Goal: Information Seeking & Learning: Learn about a topic

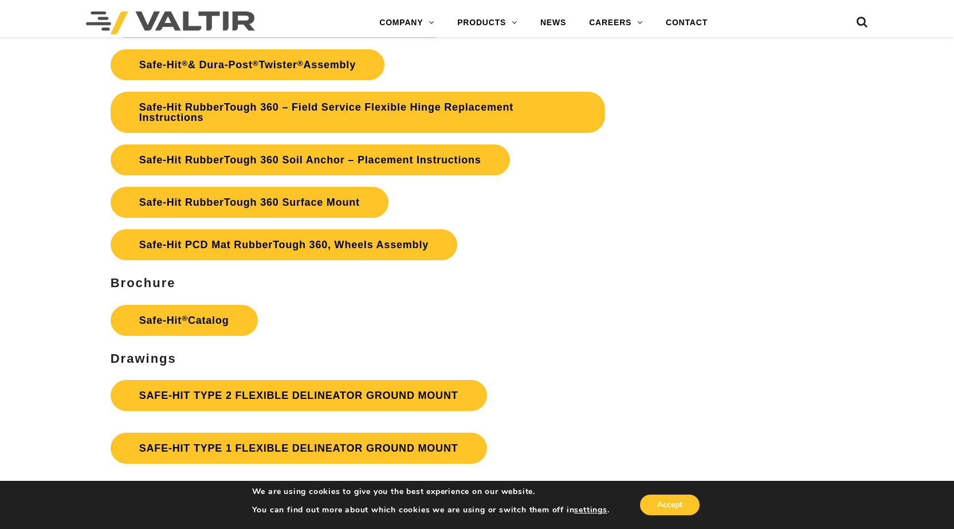
scroll to position [2807, 0]
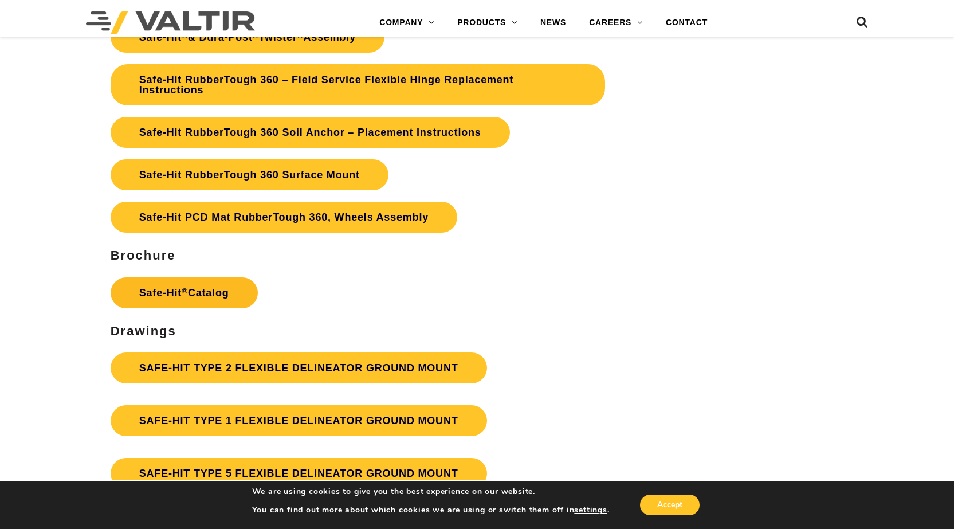
click at [229, 288] on link "Safe-Hit ® Catalog" at bounding box center [184, 292] width 147 height 31
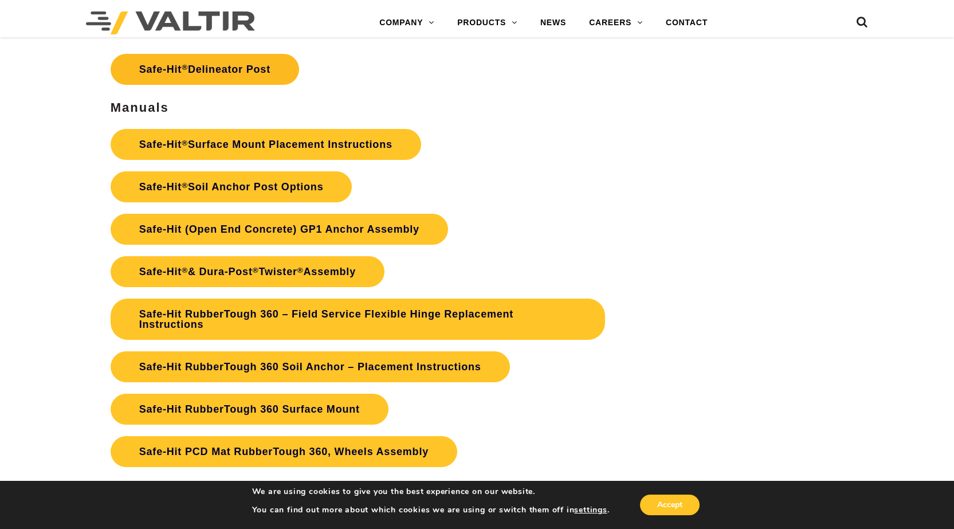
scroll to position [2578, 0]
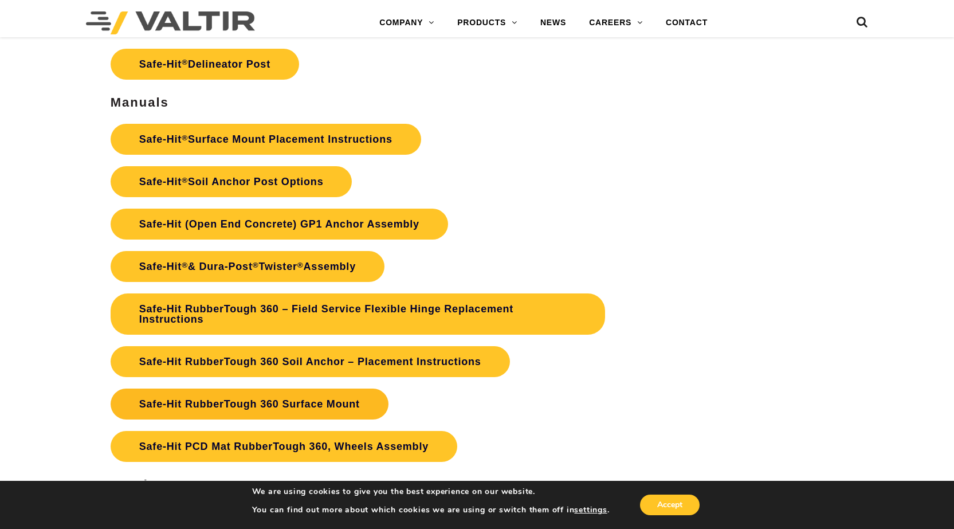
click at [305, 398] on link "Safe-Hit RubberTough 360 Surface Mount" at bounding box center [250, 403] width 278 height 31
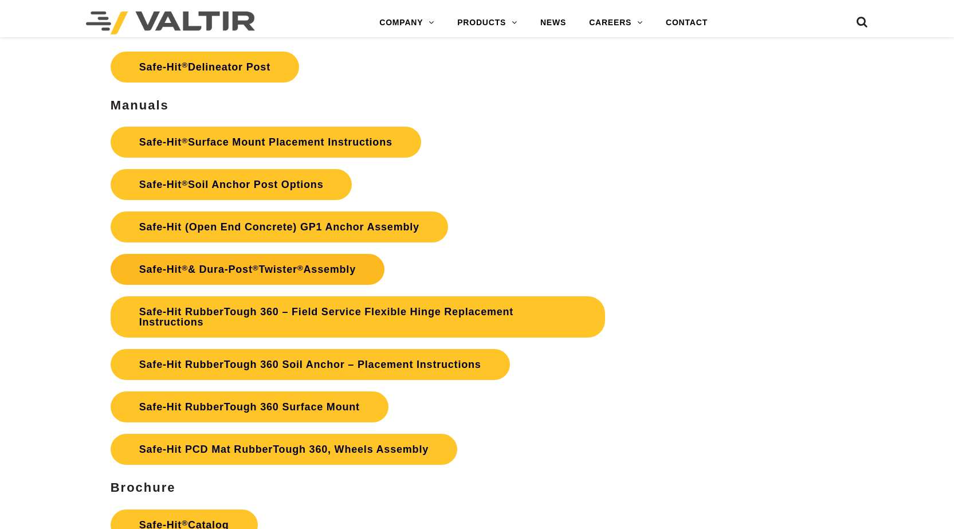
scroll to position [2578, 0]
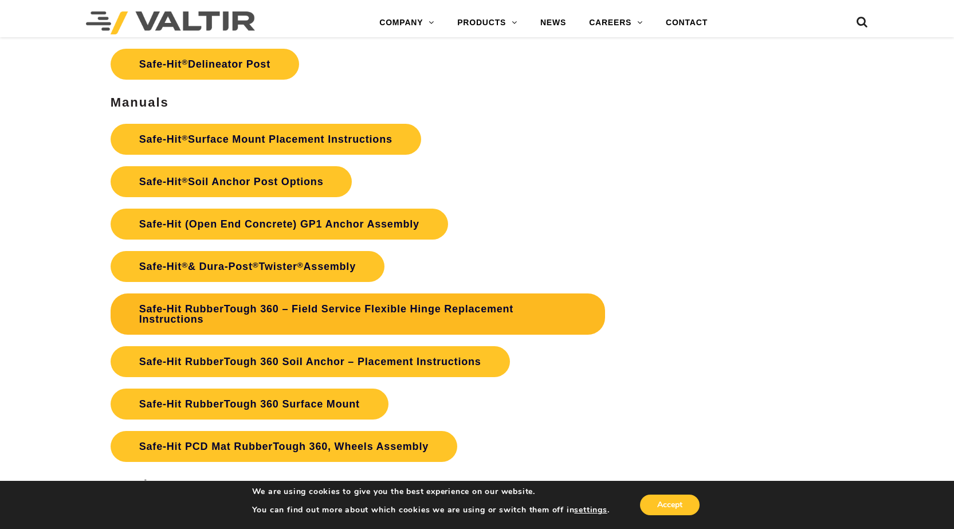
click at [348, 313] on link "Safe-Hit RubberTough 360 – Field Service Flexible Hinge Replacement Instructions" at bounding box center [358, 313] width 494 height 41
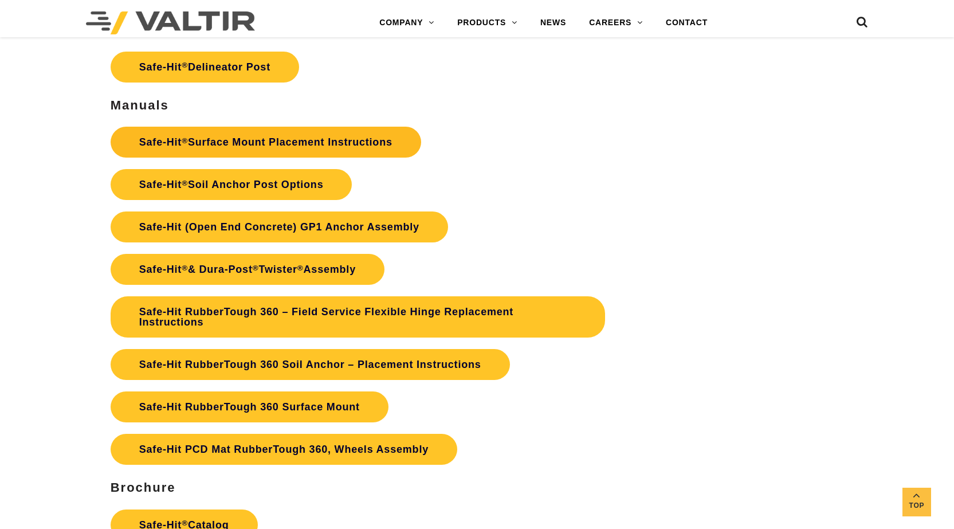
scroll to position [2578, 0]
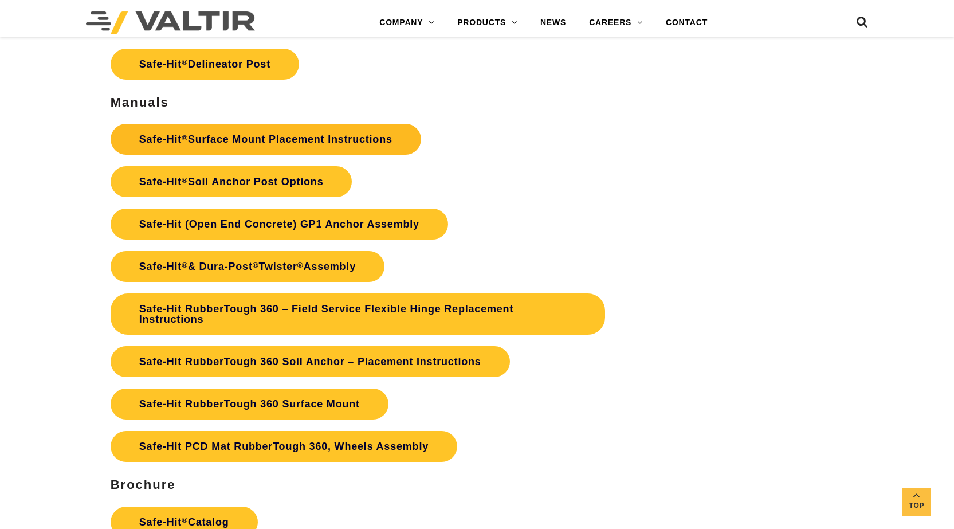
click at [246, 143] on link "Safe-Hit ® Surface Mount Placement Instructions" at bounding box center [266, 139] width 311 height 31
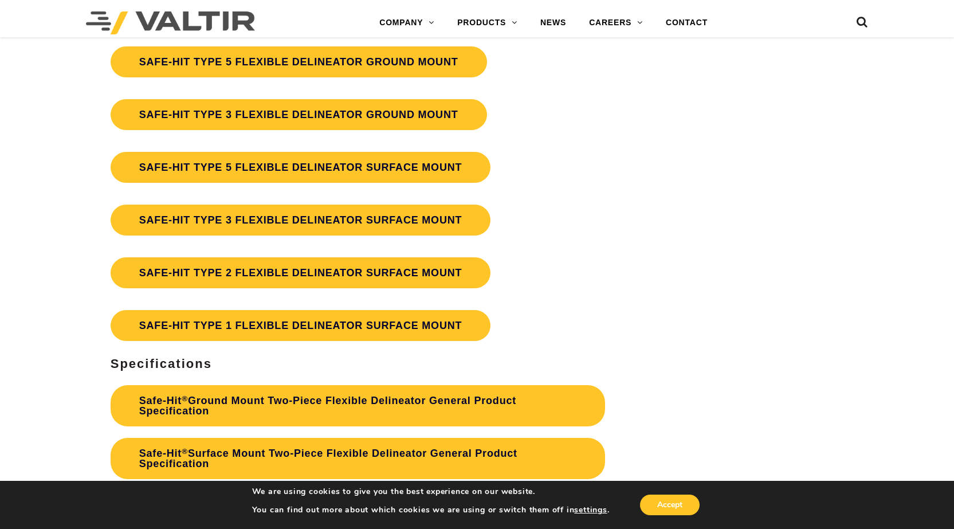
scroll to position [3266, 0]
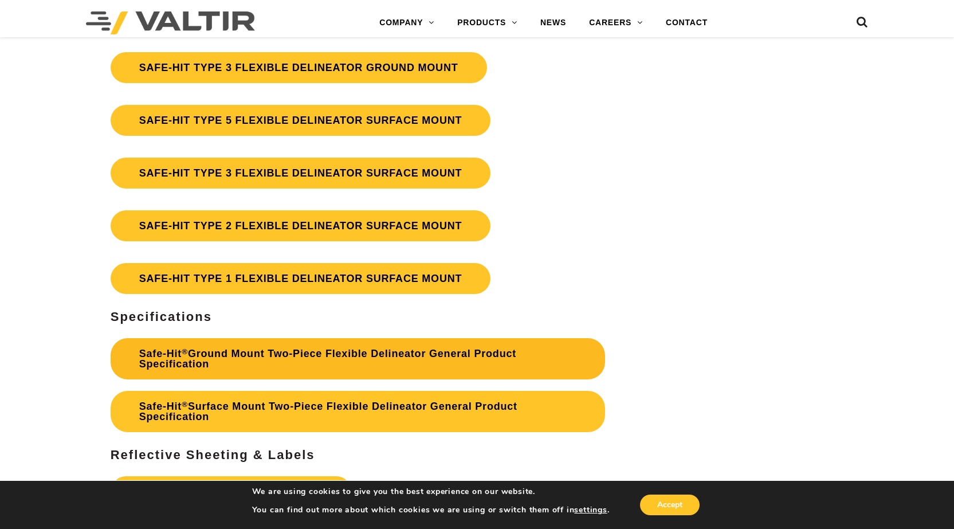
click at [373, 348] on link "Safe-Hit ® Ground Mount Two-Piece Flexible Delineator General Product Specifica…" at bounding box center [358, 358] width 494 height 41
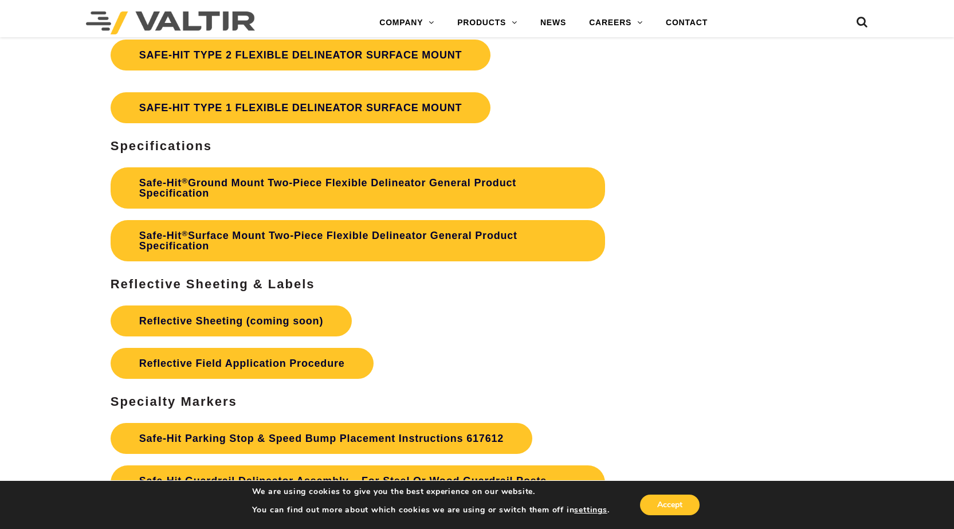
scroll to position [3552, 0]
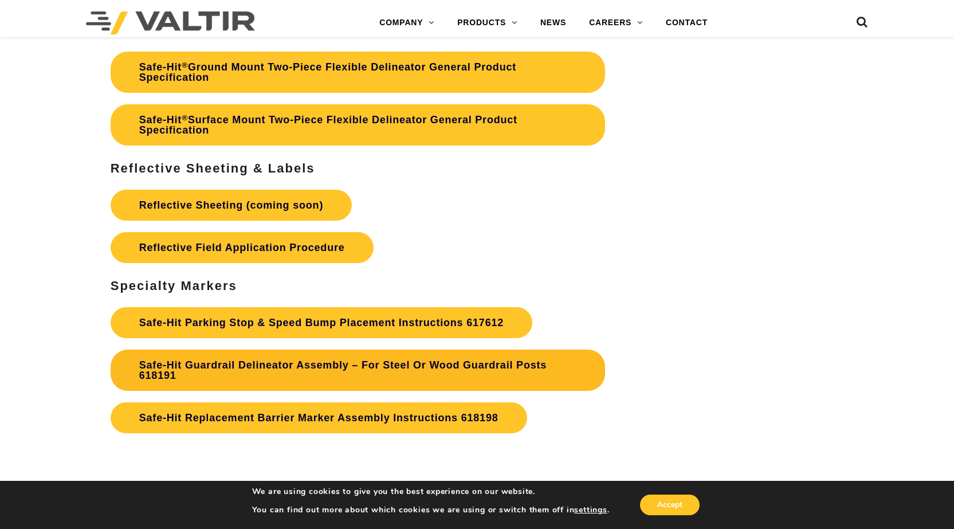
click at [359, 371] on link "Safe-Hit Guardrail Delineator Assembly – For Steel Or Wood Guardrail Posts 6181…" at bounding box center [358, 369] width 494 height 41
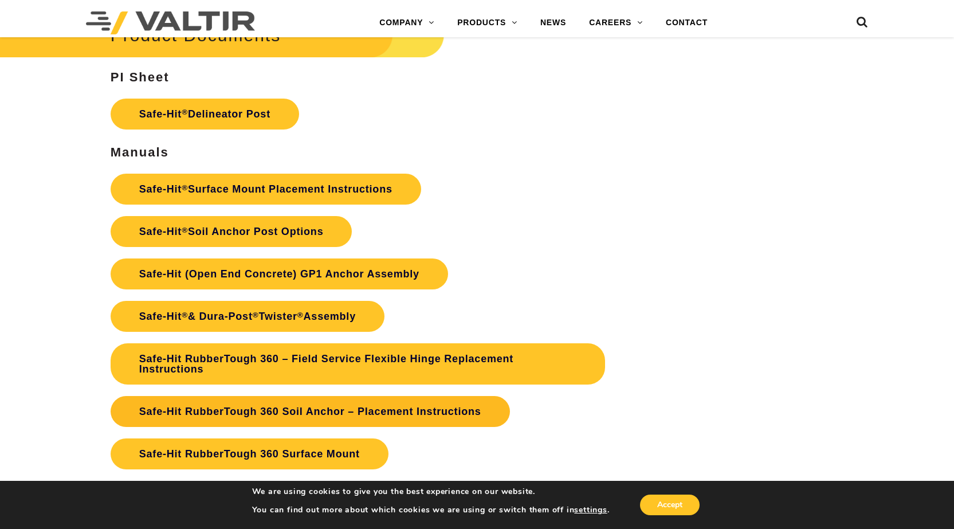
scroll to position [2464, 0]
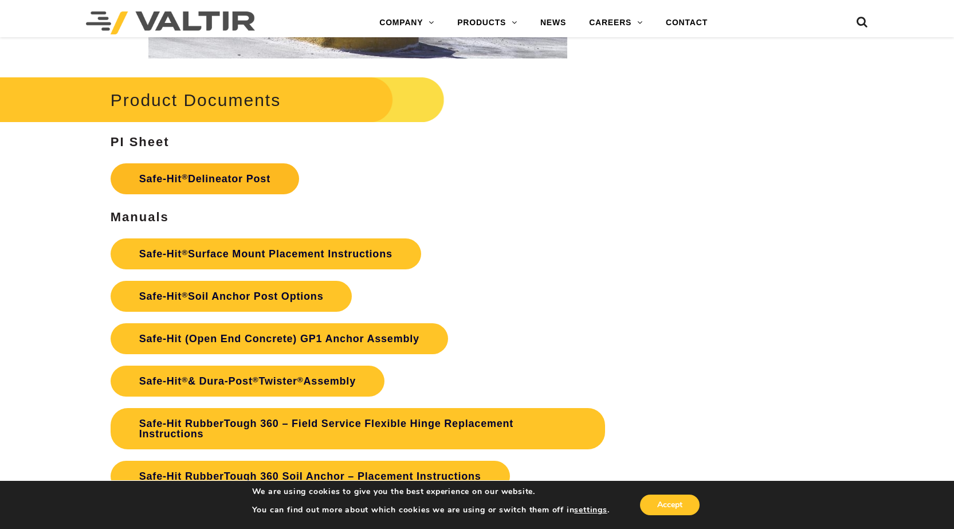
click at [231, 188] on link "Safe-Hit ® Delineator Post" at bounding box center [205, 178] width 188 height 31
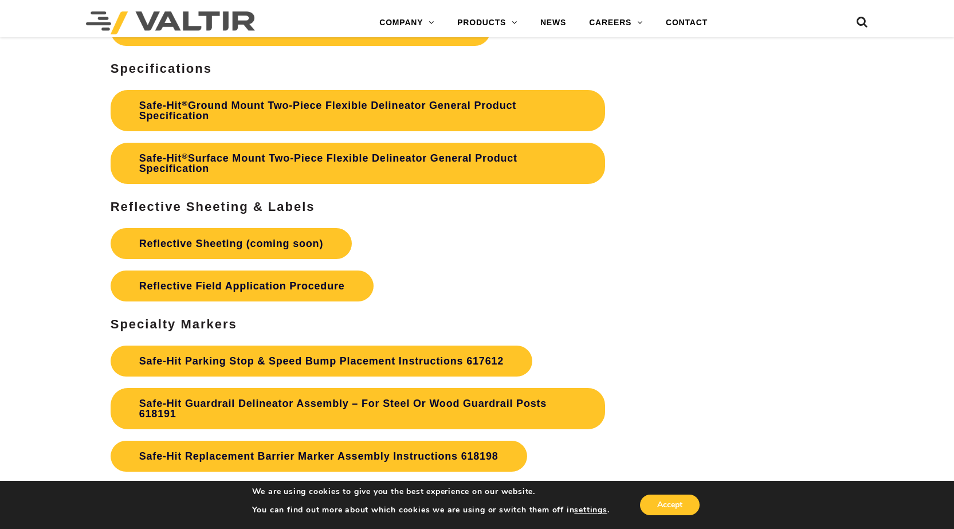
scroll to position [3667, 0]
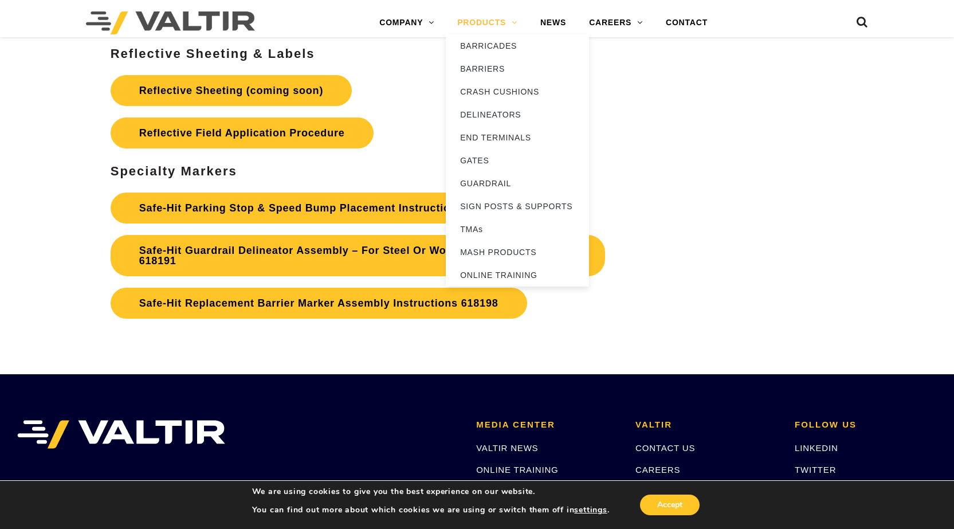
click at [491, 22] on link "PRODUCTS" at bounding box center [487, 22] width 83 height 23
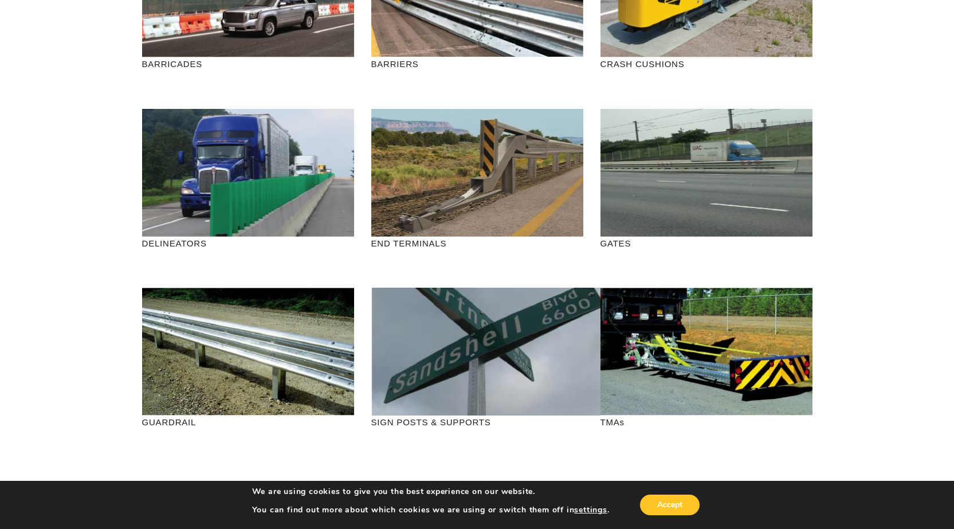
scroll to position [229, 0]
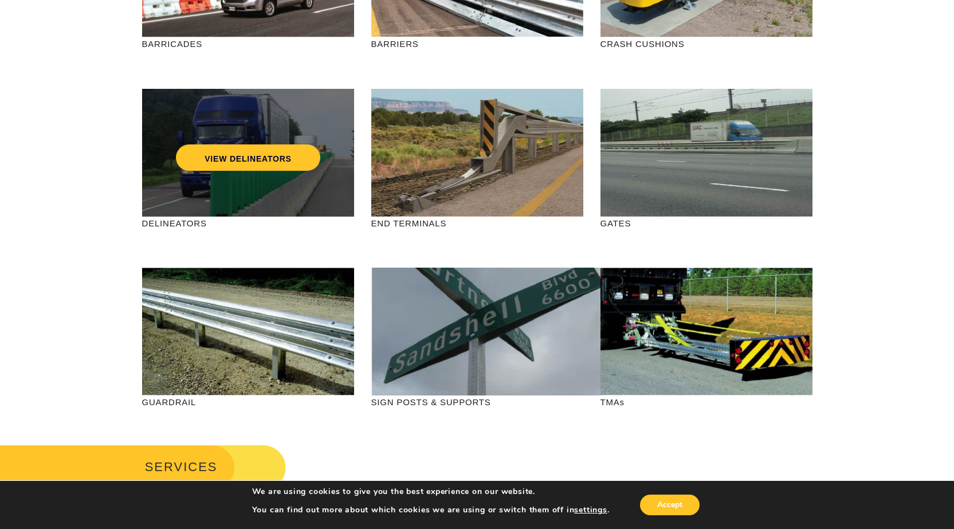
click at [284, 199] on div "VIEW DELINEATORS" at bounding box center [248, 153] width 212 height 128
click at [273, 147] on link "VIEW DELINEATORS" at bounding box center [248, 157] width 144 height 26
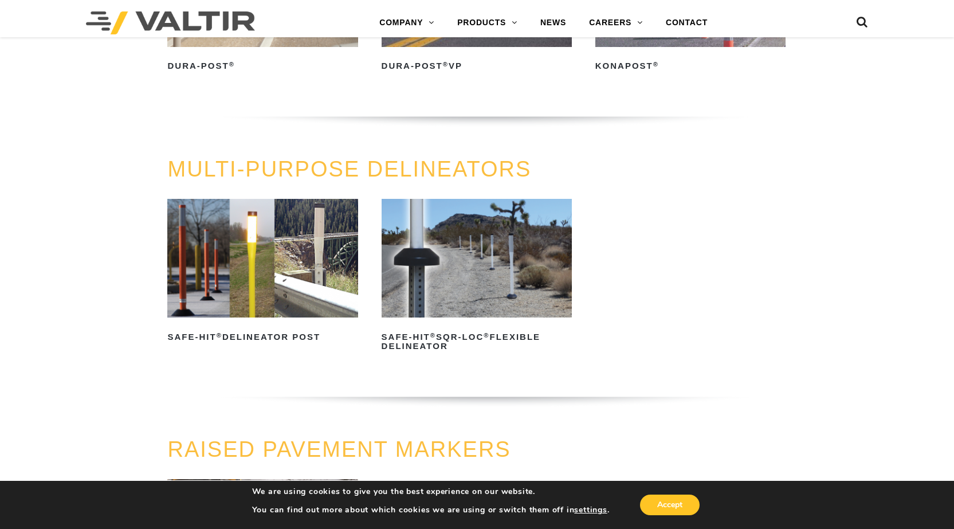
scroll to position [286, 0]
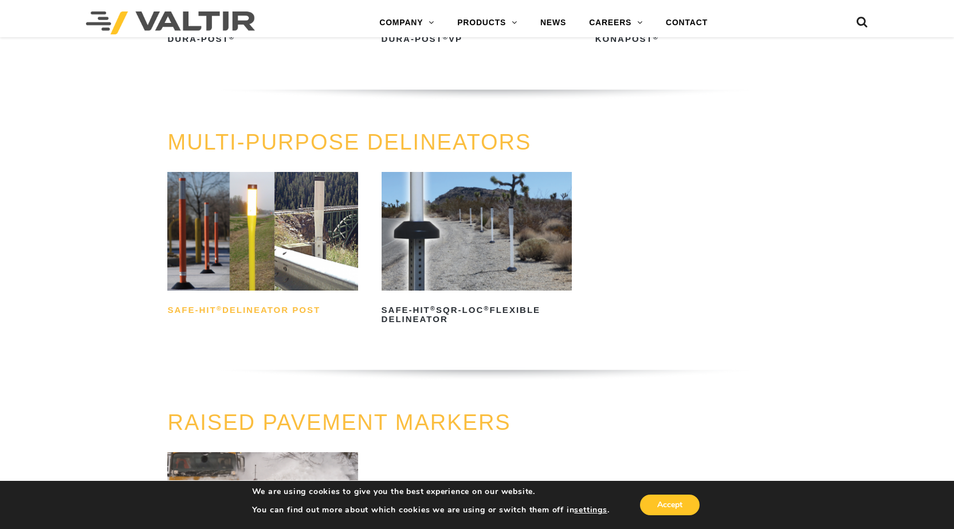
click at [261, 308] on h2 "Safe-Hit ® Delineator Post" at bounding box center [262, 310] width 190 height 18
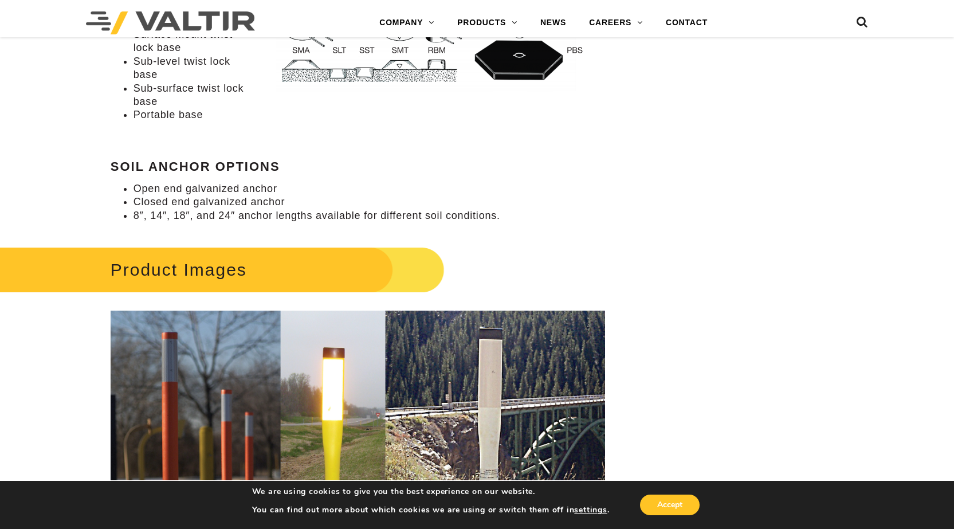
scroll to position [1490, 0]
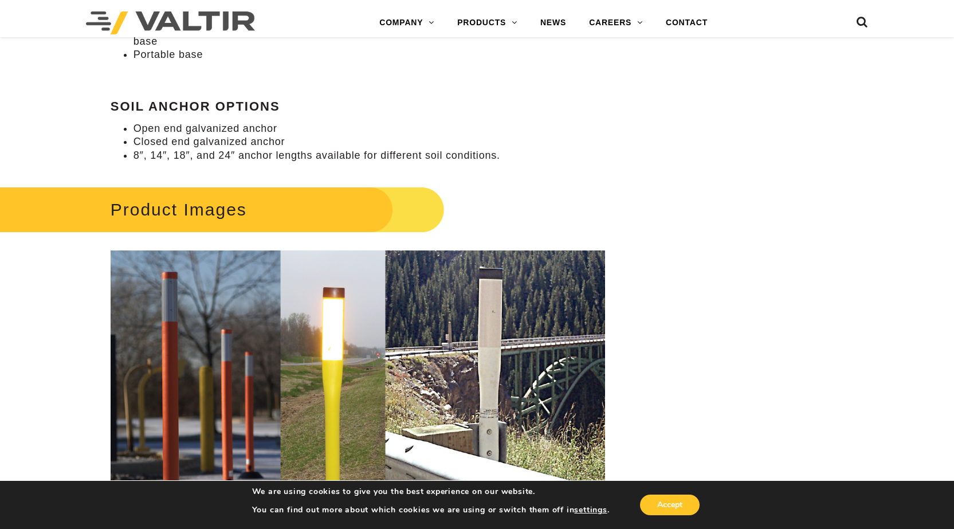
click at [226, 211] on h2 "Product Images" at bounding box center [205, 209] width 477 height 53
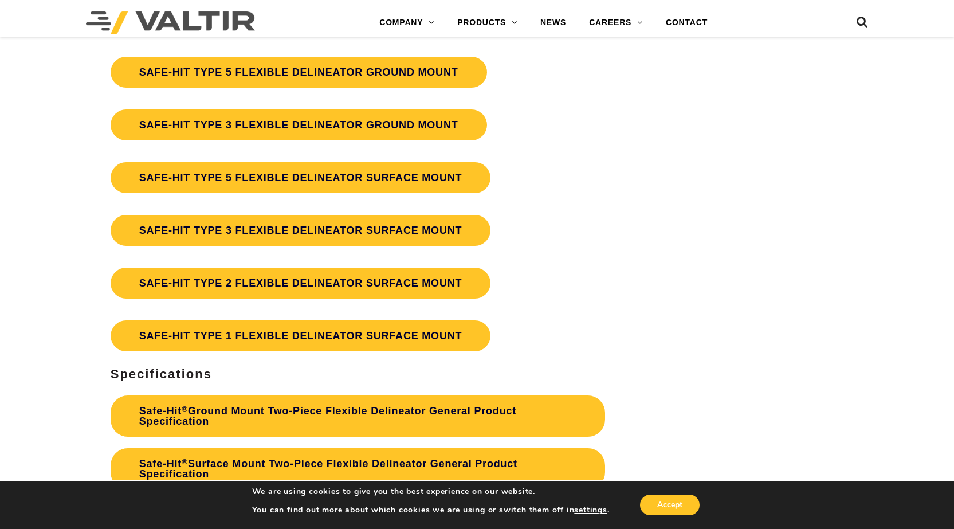
scroll to position [3266, 0]
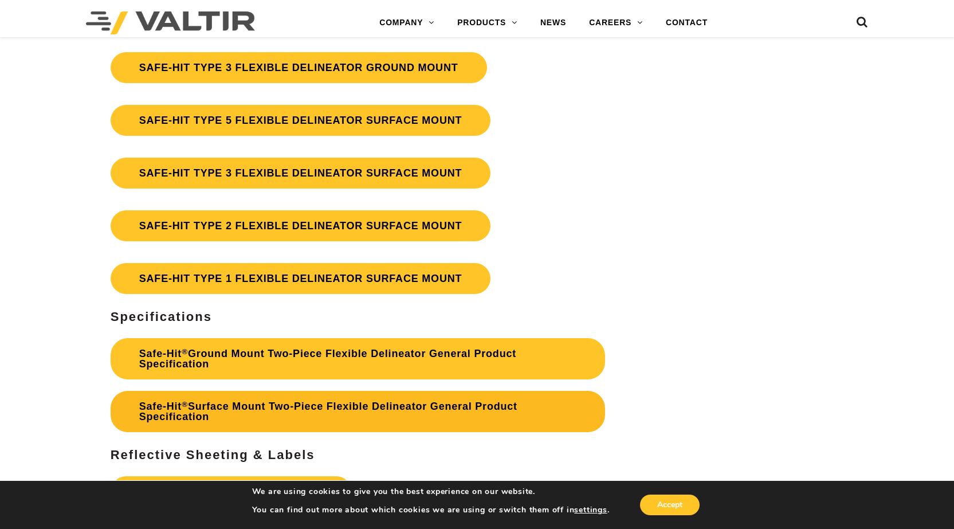
click at [221, 412] on link "Safe-Hit ® Surface Mount Two-Piece Flexible Delineator General Product Specific…" at bounding box center [358, 411] width 494 height 41
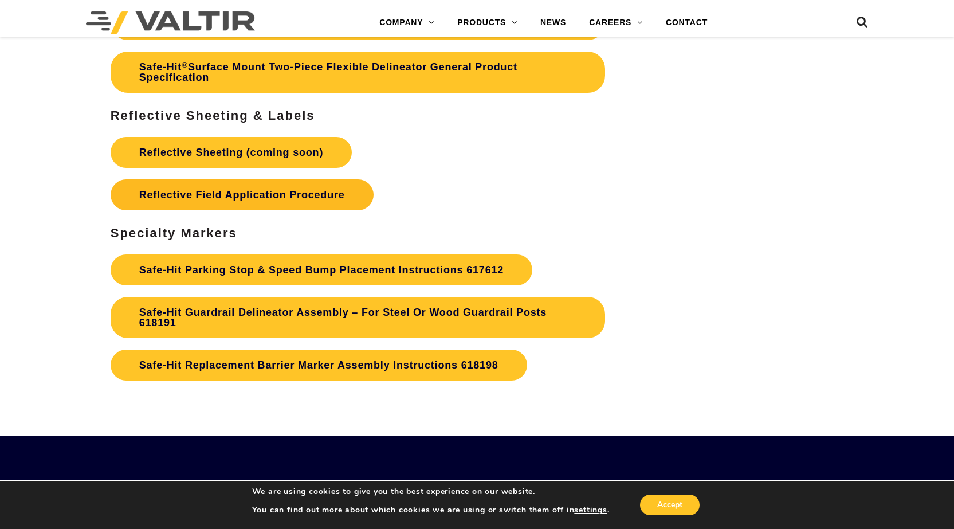
scroll to position [3667, 0]
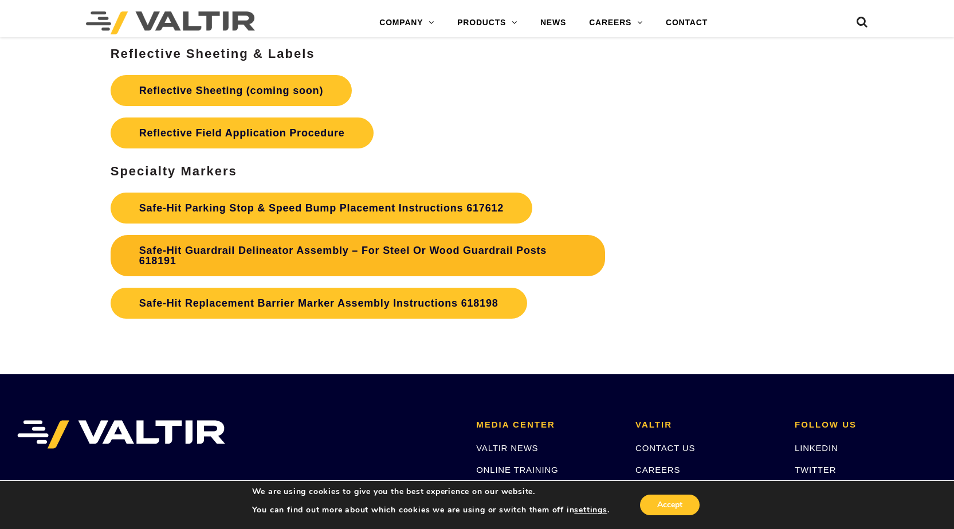
click at [301, 235] on link "Safe-Hit Guardrail Delineator Assembly – For Steel Or Wood Guardrail Posts 6181…" at bounding box center [358, 255] width 494 height 41
